Goal: Use online tool/utility: Utilize a website feature to perform a specific function

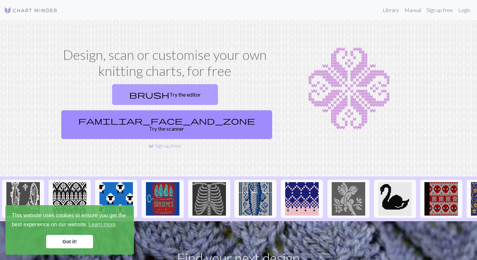
click at [126, 105] on link "brush Try the editor" at bounding box center [165, 94] width 106 height 21
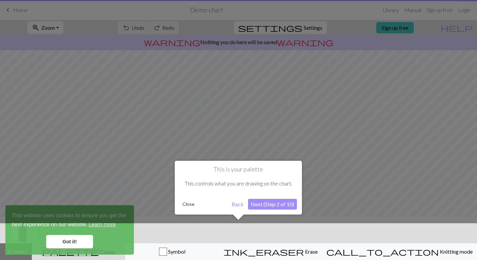
scroll to position [3, 0]
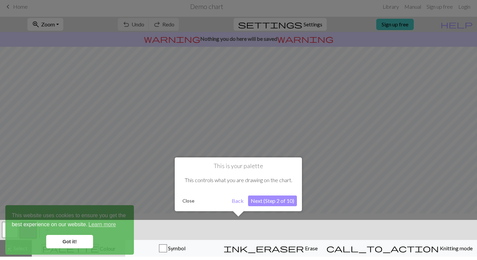
click at [237, 202] on button "Back" at bounding box center [237, 201] width 17 height 11
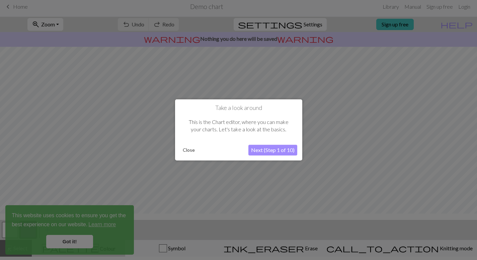
click at [186, 150] on button "Close" at bounding box center [188, 151] width 17 height 10
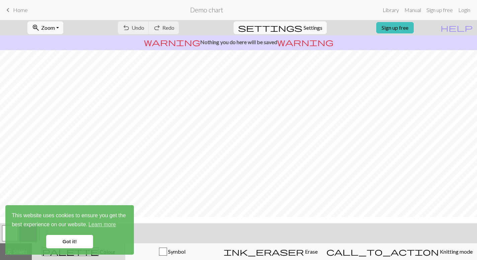
click at [82, 242] on link "Got it!" at bounding box center [69, 241] width 47 height 13
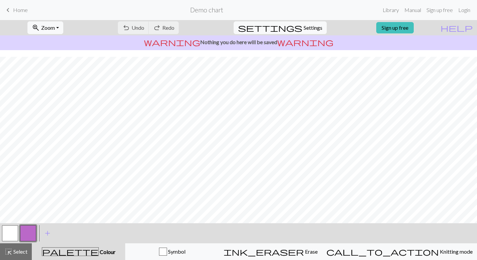
scroll to position [82, 0]
click at [25, 236] on button "button" at bounding box center [28, 234] width 16 height 16
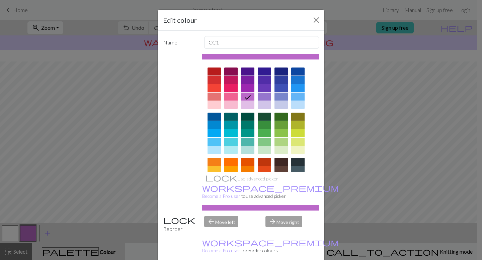
click at [298, 101] on div at bounding box center [297, 97] width 13 height 8
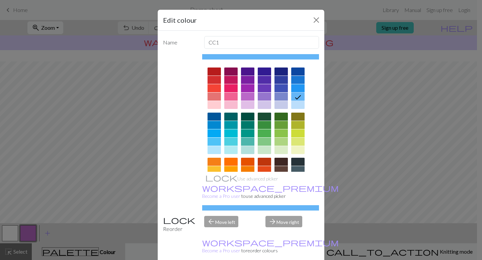
click at [6, 234] on div "Edit colour Name CC1 Use advanced picker workspace_premium Become a Pro user to…" at bounding box center [241, 130] width 482 height 260
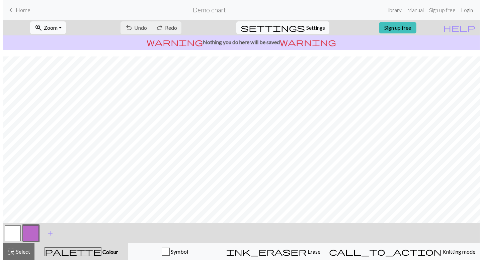
scroll to position [77, 0]
click at [8, 242] on div at bounding box center [10, 234] width 18 height 18
click at [10, 233] on button "button" at bounding box center [10, 234] width 16 height 16
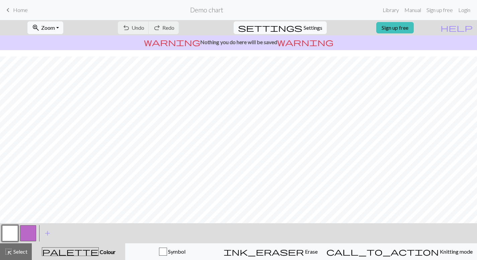
click at [11, 233] on button "button" at bounding box center [10, 234] width 16 height 16
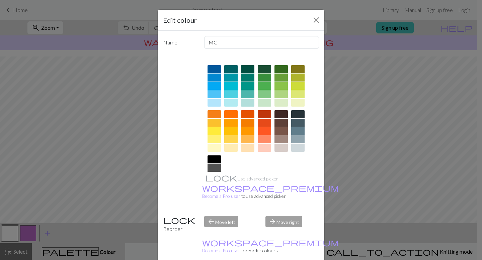
scroll to position [49, 0]
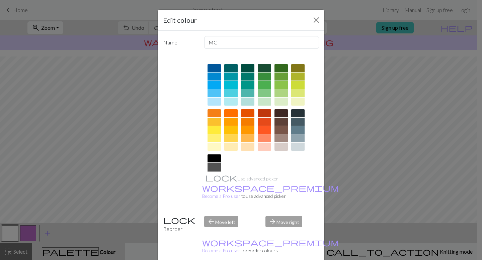
click at [280, 134] on div at bounding box center [280, 130] width 13 height 8
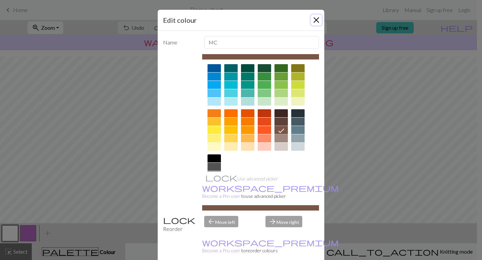
click at [311, 25] on button "Close" at bounding box center [316, 20] width 11 height 11
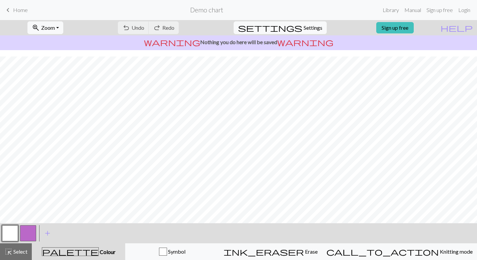
click at [6, 234] on button "button" at bounding box center [10, 234] width 16 height 16
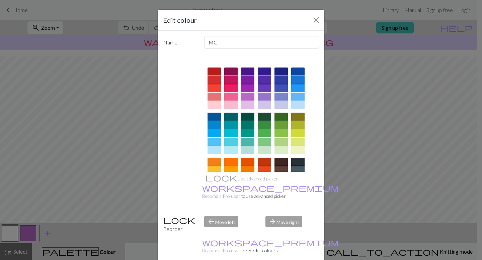
scroll to position [44, 0]
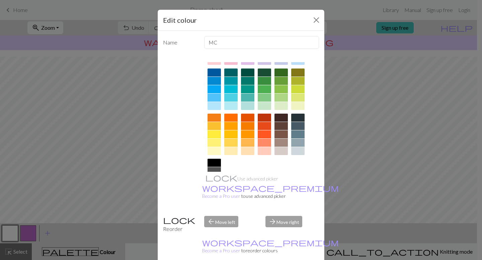
click at [282, 139] on div at bounding box center [280, 135] width 13 height 8
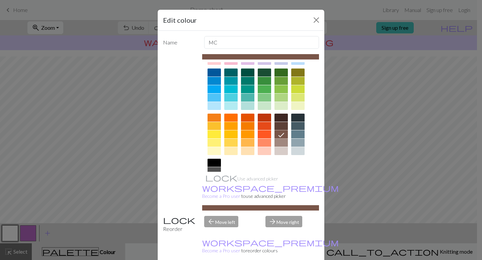
scroll to position [62, 0]
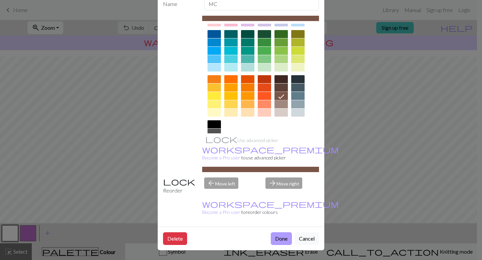
click at [271, 233] on button "Done" at bounding box center [281, 239] width 21 height 13
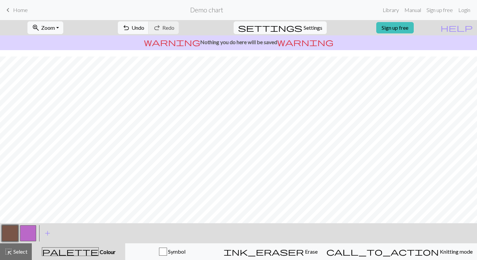
click at [27, 234] on button "button" at bounding box center [28, 234] width 16 height 16
click at [29, 230] on button "button" at bounding box center [28, 234] width 16 height 16
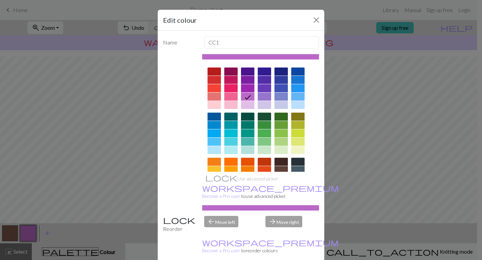
click at [297, 101] on div at bounding box center [297, 97] width 13 height 8
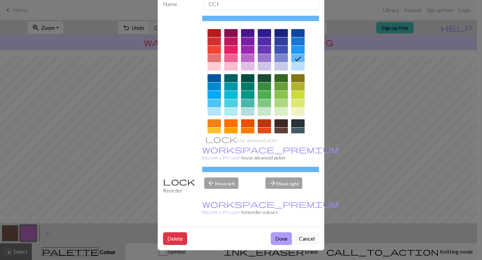
click at [275, 234] on button "Done" at bounding box center [281, 239] width 21 height 13
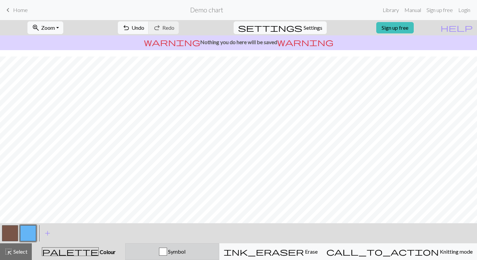
click at [187, 248] on div "Symbol" at bounding box center [172, 252] width 85 height 8
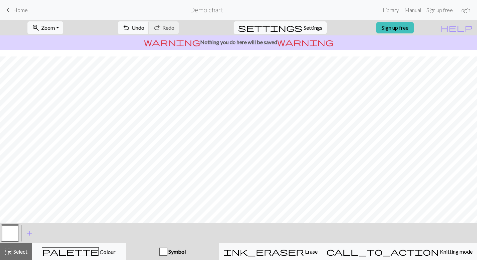
click at [167, 254] on div "button" at bounding box center [163, 252] width 8 height 8
click at [15, 252] on span "Select" at bounding box center [19, 252] width 15 height 6
click at [27, 251] on span "Select" at bounding box center [19, 252] width 15 height 6
click at [27, 237] on span "add" at bounding box center [29, 233] width 8 height 9
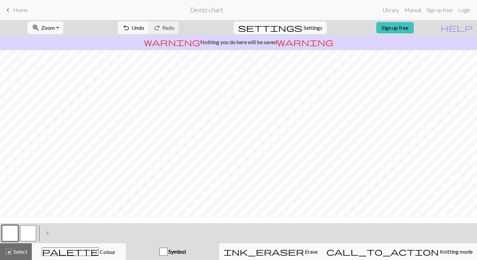
click at [30, 234] on button "button" at bounding box center [28, 234] width 16 height 16
click at [186, 254] on span "Symbol" at bounding box center [176, 252] width 18 height 6
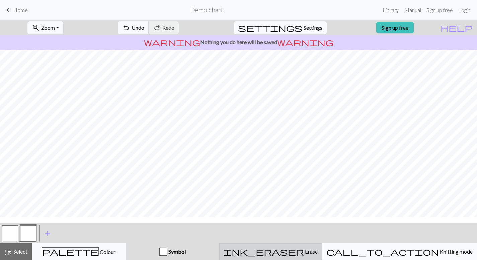
click at [318, 249] on span "Erase" at bounding box center [311, 252] width 14 height 6
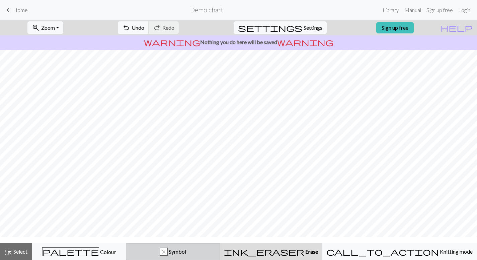
click at [220, 258] on button "x Symbol" at bounding box center [173, 252] width 94 height 17
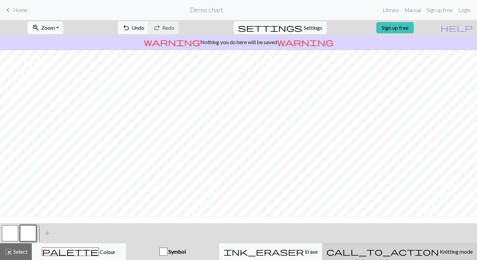
click at [430, 257] on button "call_to_action Knitting mode Knitting mode" at bounding box center [399, 252] width 155 height 17
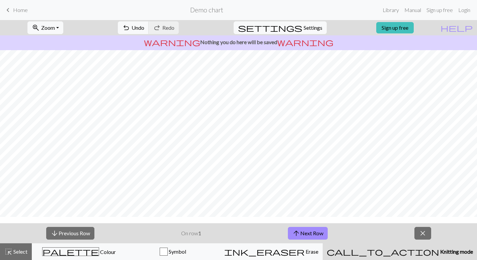
click at [430, 257] on button "call_to_action Knitting mode Knitting mode" at bounding box center [400, 252] width 154 height 17
click at [426, 238] on span "close" at bounding box center [423, 233] width 8 height 9
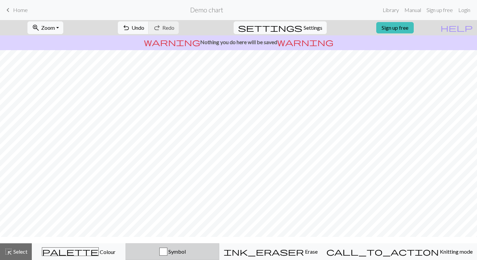
click at [215, 256] on div "Symbol" at bounding box center [172, 252] width 85 height 8
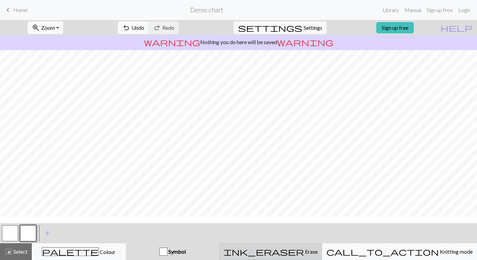
click at [307, 260] on button "ink_eraser Erase Erase" at bounding box center [270, 252] width 103 height 17
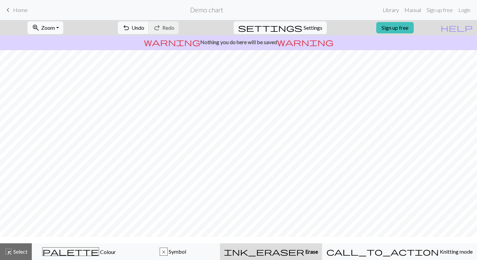
click at [63, 29] on button "zoom_in Zoom Zoom" at bounding box center [45, 27] width 36 height 13
click at [304, 32] on span "Settings" at bounding box center [313, 28] width 19 height 8
select select "aran"
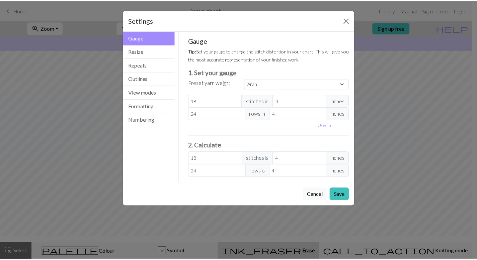
scroll to position [4, 0]
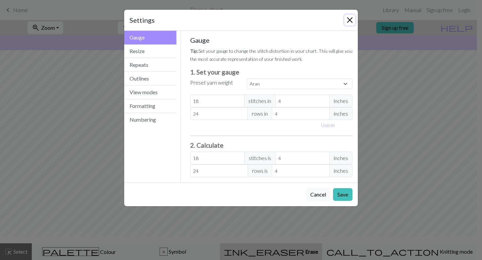
click at [344, 19] on button "Close" at bounding box center [349, 20] width 11 height 11
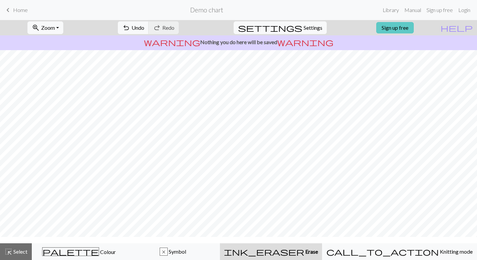
click at [414, 30] on link "Sign up free" at bounding box center [394, 27] width 37 height 11
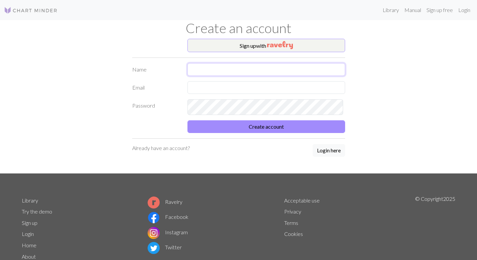
click at [235, 76] on input "text" at bounding box center [266, 69] width 158 height 13
click at [226, 76] on input "text" at bounding box center [266, 69] width 158 height 13
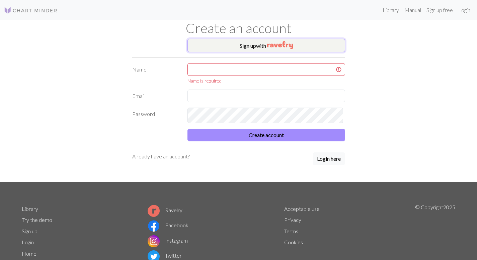
click at [256, 52] on button "Sign up with" at bounding box center [266, 45] width 158 height 13
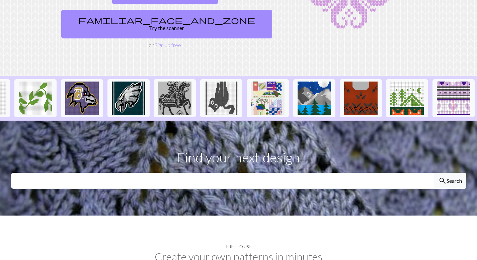
scroll to position [0, 761]
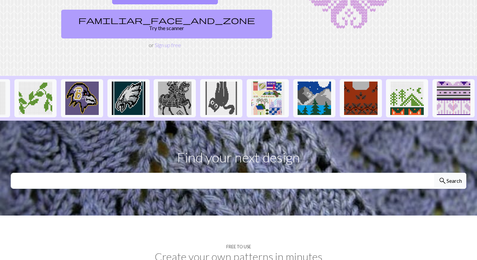
click at [232, 34] on link "familiar_face_and_zone Try the scanner" at bounding box center [166, 24] width 211 height 29
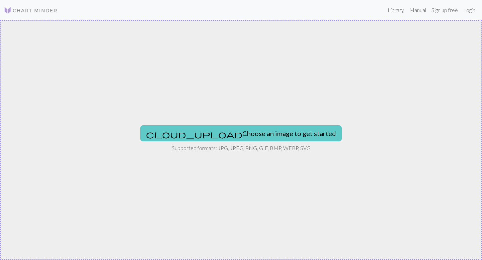
click at [246, 133] on button "cloud_upload Choose an image to get started" at bounding box center [240, 134] width 201 height 16
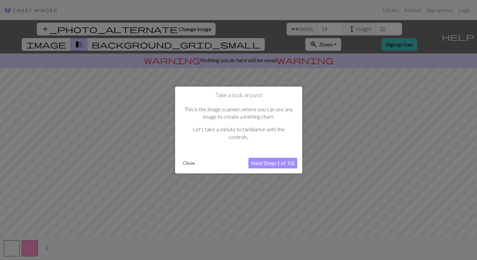
click at [284, 167] on button "Next (Step 1 of 10)" at bounding box center [272, 163] width 49 height 11
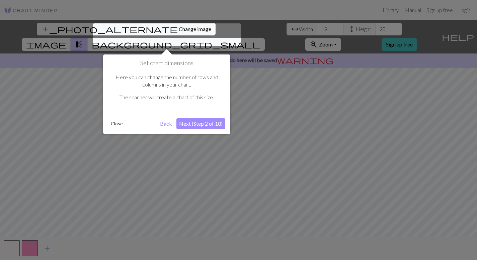
scroll to position [3, 0]
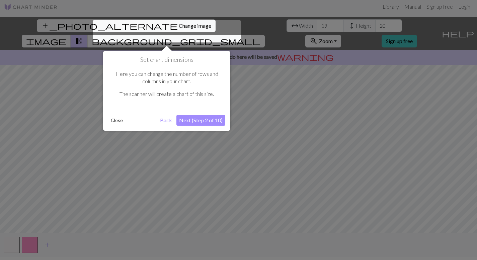
click at [211, 125] on button "Next (Step 2 of 10)" at bounding box center [200, 120] width 49 height 11
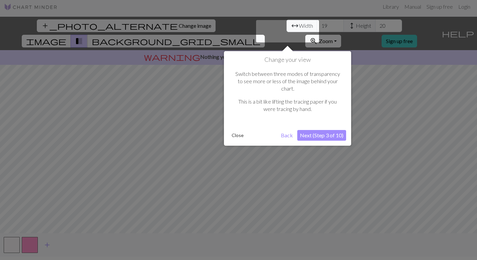
click at [338, 130] on button "Next (Step 3 of 10)" at bounding box center [321, 135] width 49 height 11
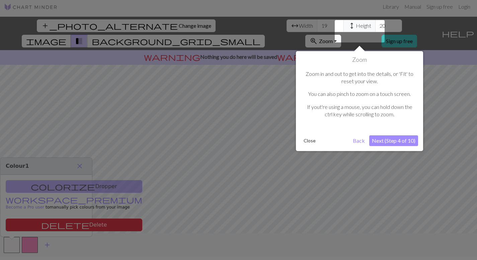
click at [385, 145] on button "Next (Step 4 of 10)" at bounding box center [393, 141] width 49 height 11
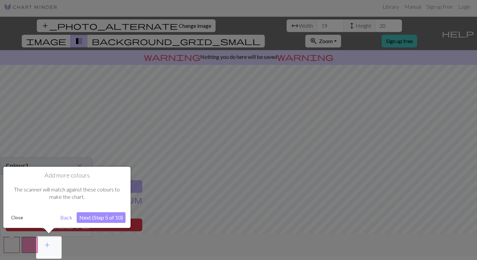
click at [107, 223] on button "Next (Step 5 of 10)" at bounding box center [101, 218] width 49 height 11
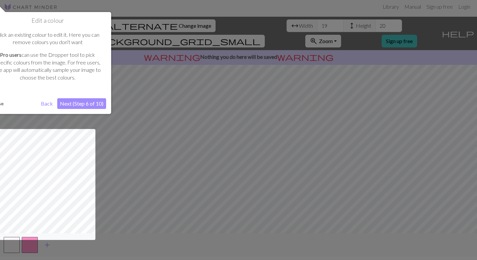
click at [81, 105] on button "Next (Step 6 of 10)" at bounding box center [81, 103] width 49 height 11
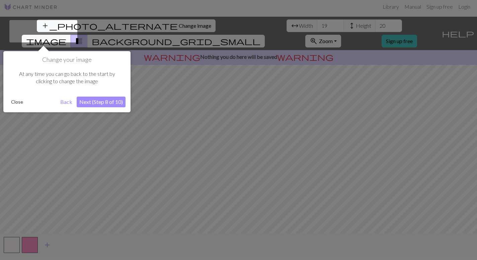
click at [16, 102] on button "Close" at bounding box center [16, 102] width 17 height 10
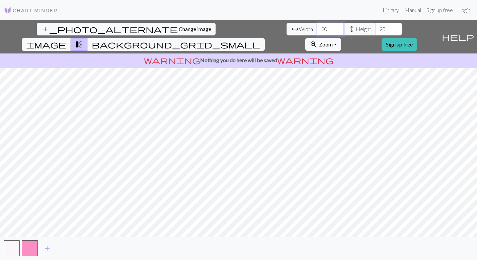
click at [317, 28] on input "20" at bounding box center [330, 29] width 27 height 13
click at [317, 28] on input "21" at bounding box center [330, 29] width 27 height 13
click at [317, 28] on input "22" at bounding box center [330, 29] width 27 height 13
click at [317, 35] on input "21" at bounding box center [330, 29] width 27 height 13
type input "22"
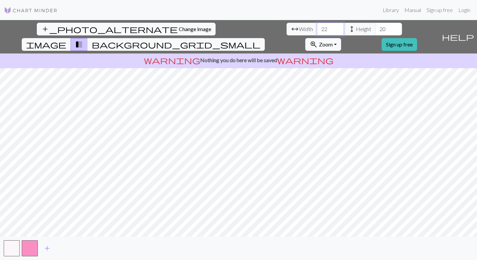
click at [317, 26] on input "22" at bounding box center [330, 29] width 27 height 13
click at [375, 28] on input "21" at bounding box center [388, 29] width 27 height 13
click at [375, 34] on input "20" at bounding box center [388, 29] width 27 height 13
click at [375, 29] on input "21" at bounding box center [388, 29] width 27 height 13
click at [375, 27] on input "22" at bounding box center [388, 29] width 27 height 13
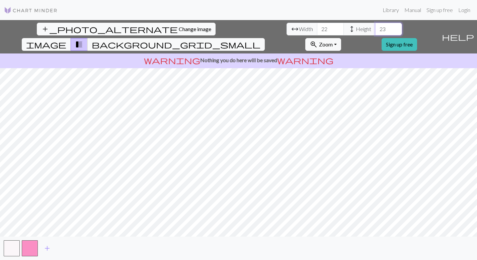
type input "23"
click at [375, 27] on input "23" at bounding box center [388, 29] width 27 height 13
click at [317, 29] on input "23" at bounding box center [330, 29] width 27 height 13
type input "24"
click at [317, 29] on input "24" at bounding box center [330, 29] width 27 height 13
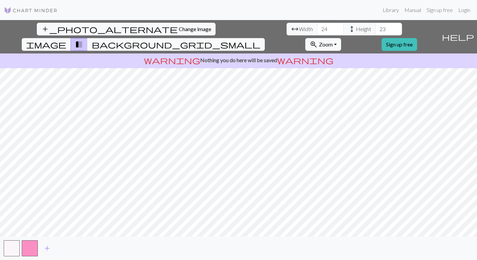
click at [260, 40] on span "background_grid_small" at bounding box center [176, 44] width 169 height 9
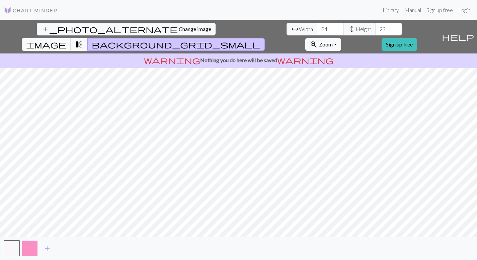
click at [31, 248] on button "button" at bounding box center [30, 249] width 16 height 16
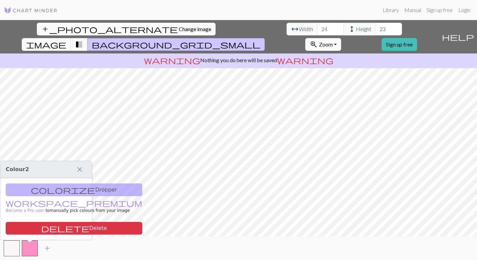
click at [78, 165] on span "close" at bounding box center [80, 169] width 8 height 9
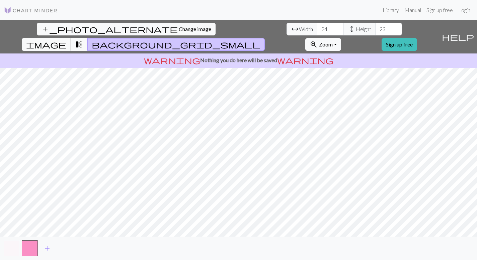
click at [13, 247] on button "button" at bounding box center [12, 249] width 16 height 16
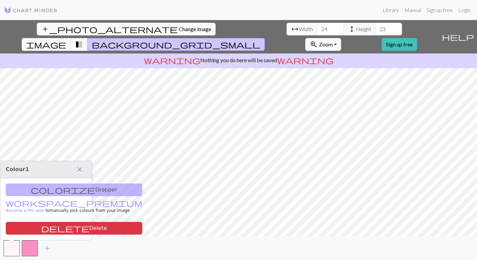
click at [76, 165] on span "close" at bounding box center [80, 169] width 8 height 9
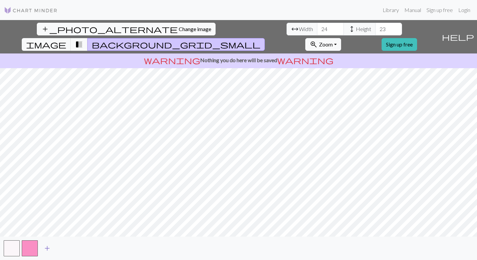
click at [47, 248] on span "add" at bounding box center [47, 248] width 8 height 9
